Goal: Information Seeking & Learning: Understand process/instructions

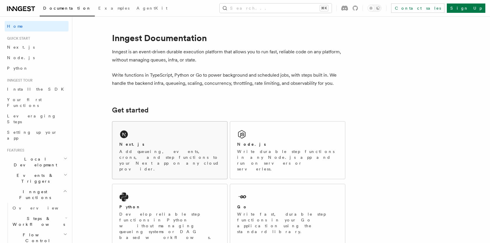
click at [138, 149] on p "Add queueing, events, crons, and step functions to your Next app on any cloud p…" at bounding box center [169, 160] width 101 height 23
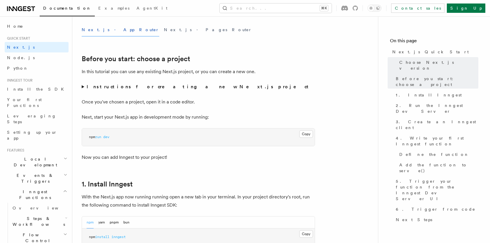
scroll to position [169, 0]
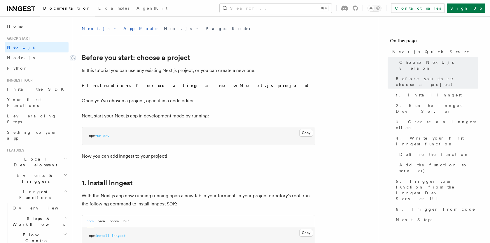
click at [180, 57] on link "Before you start: choose a project" at bounding box center [136, 58] width 109 height 8
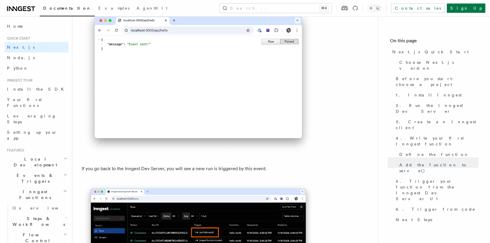
scroll to position [3384, 0]
